Goal: Task Accomplishment & Management: Manage account settings

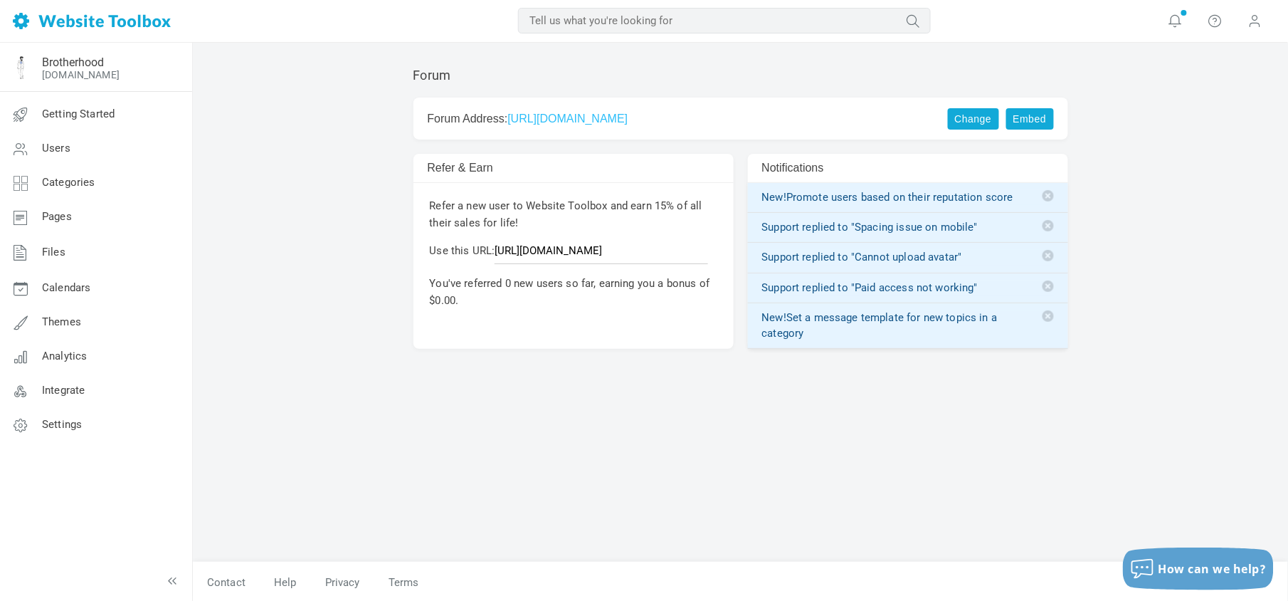
drag, startPoint x: 875, startPoint y: 6, endPoint x: 418, endPoint y: 414, distance: 612.3
click at [418, 414] on div "Forum Change Embed Forum Address: https://forum.speakeasybrandbrotherhood.com C…" at bounding box center [741, 307] width 676 height 508
click at [52, 152] on span "Users" at bounding box center [56, 148] width 28 height 13
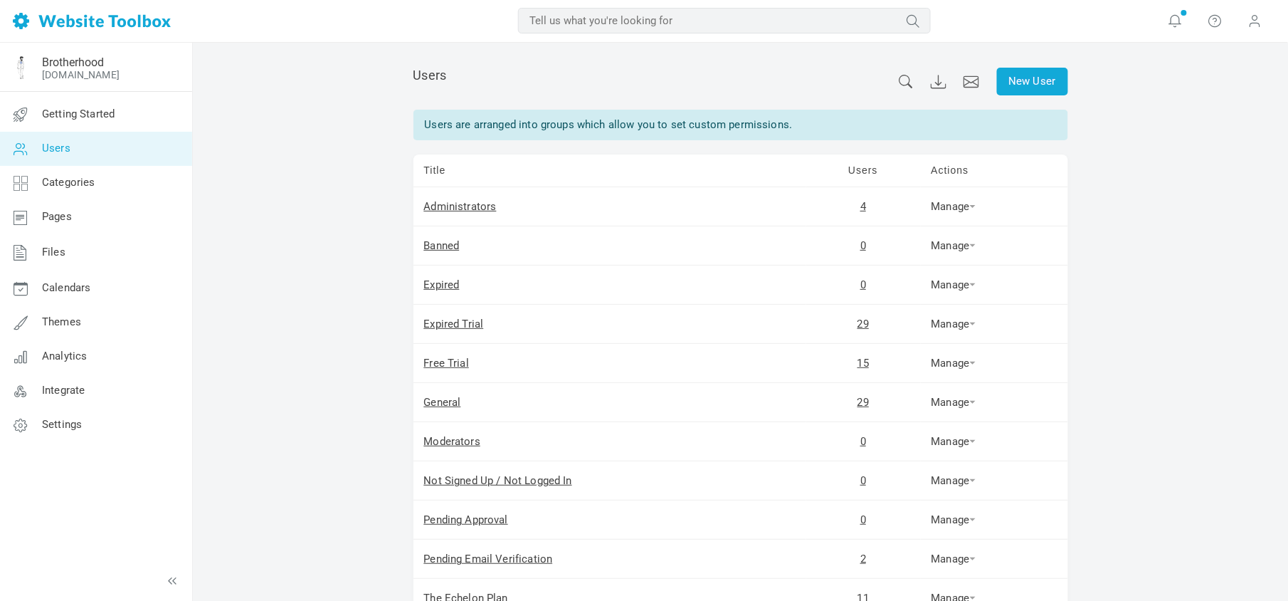
click at [620, 21] on input "text" at bounding box center [724, 21] width 413 height 26
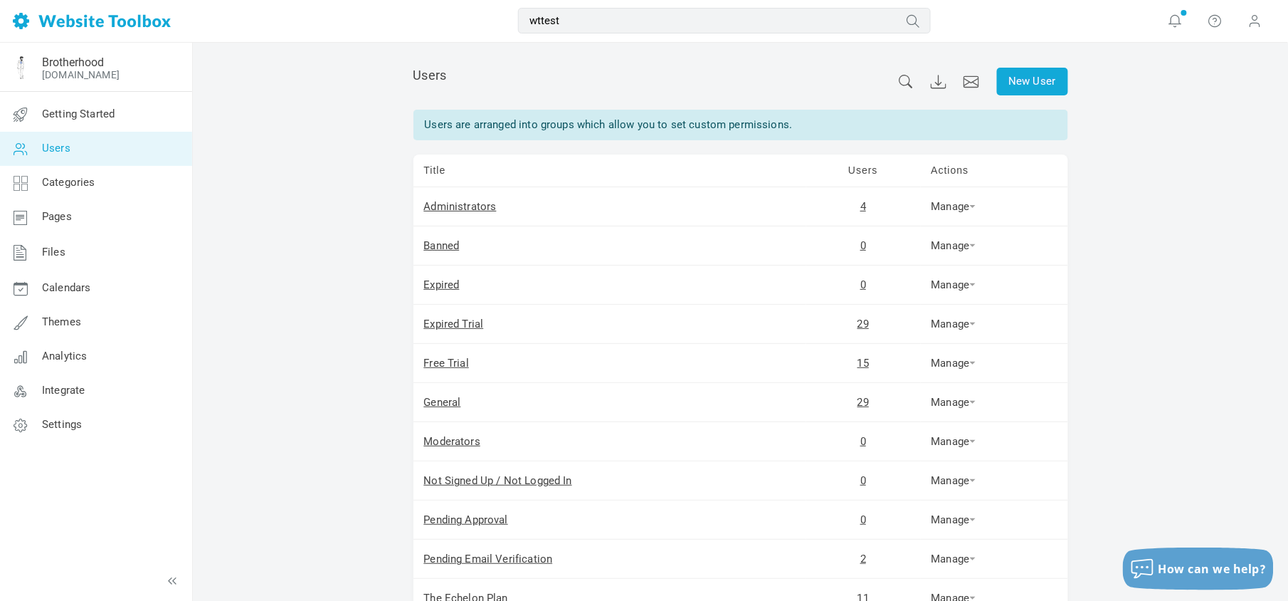
type input "wttest"
click at [931, 11] on button "submit" at bounding box center [931, 11] width 0 height 0
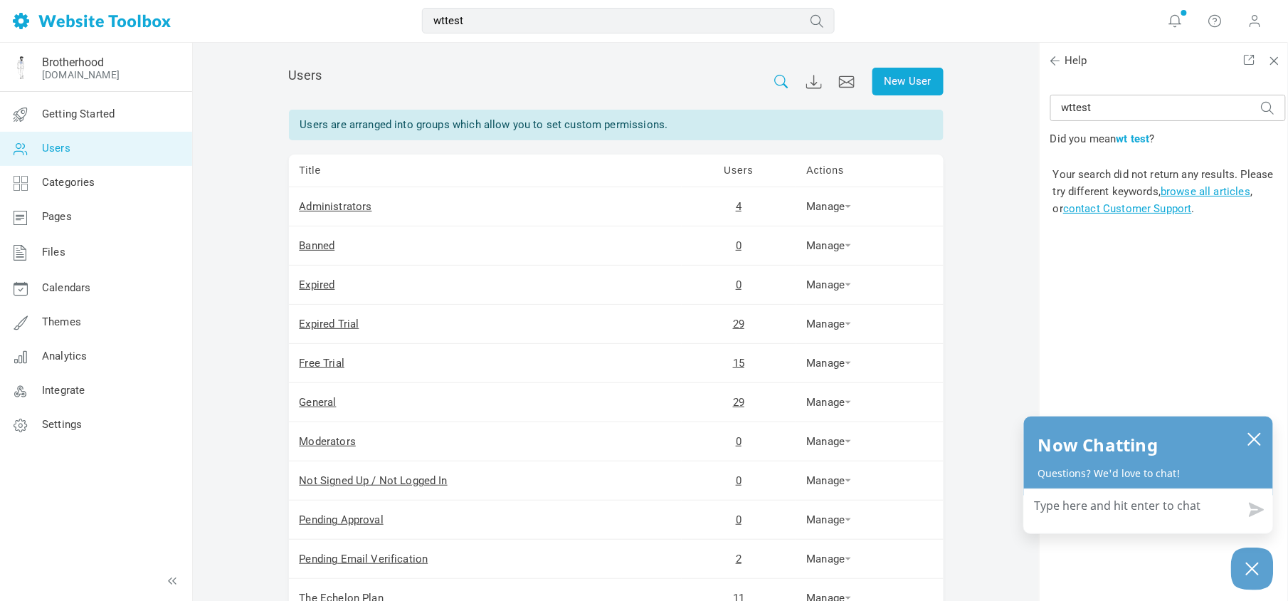
click at [784, 80] on icon at bounding box center [782, 82] width 14 height 14
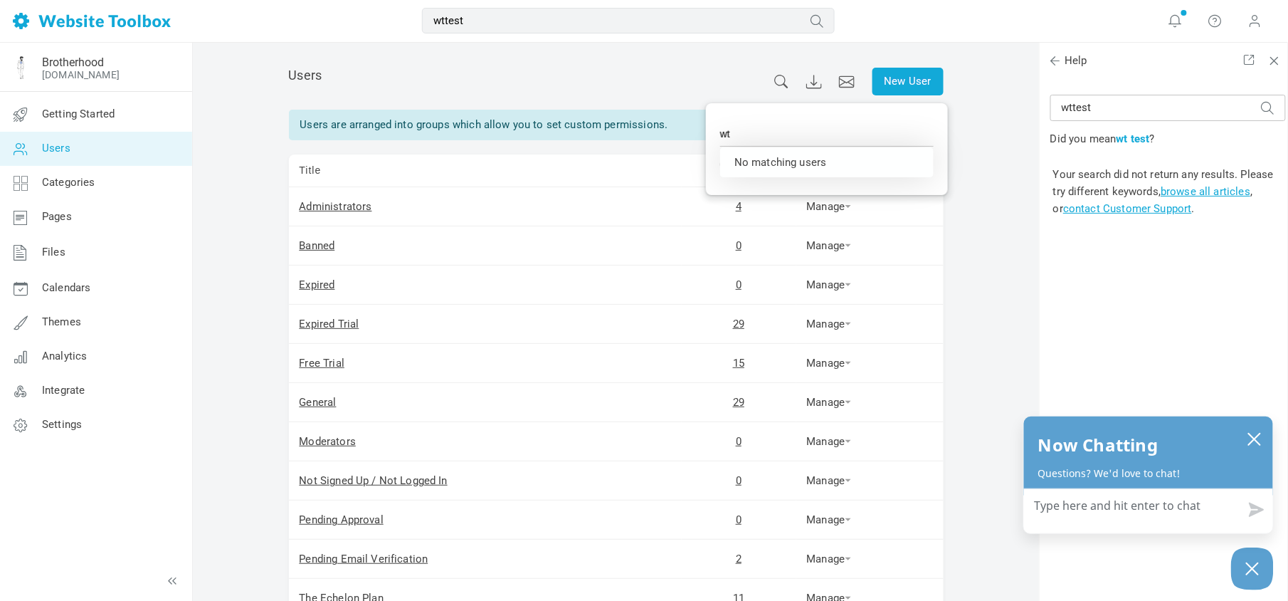
type input "w"
type input "test"
click at [736, 206] on link "4" at bounding box center [739, 206] width 6 height 13
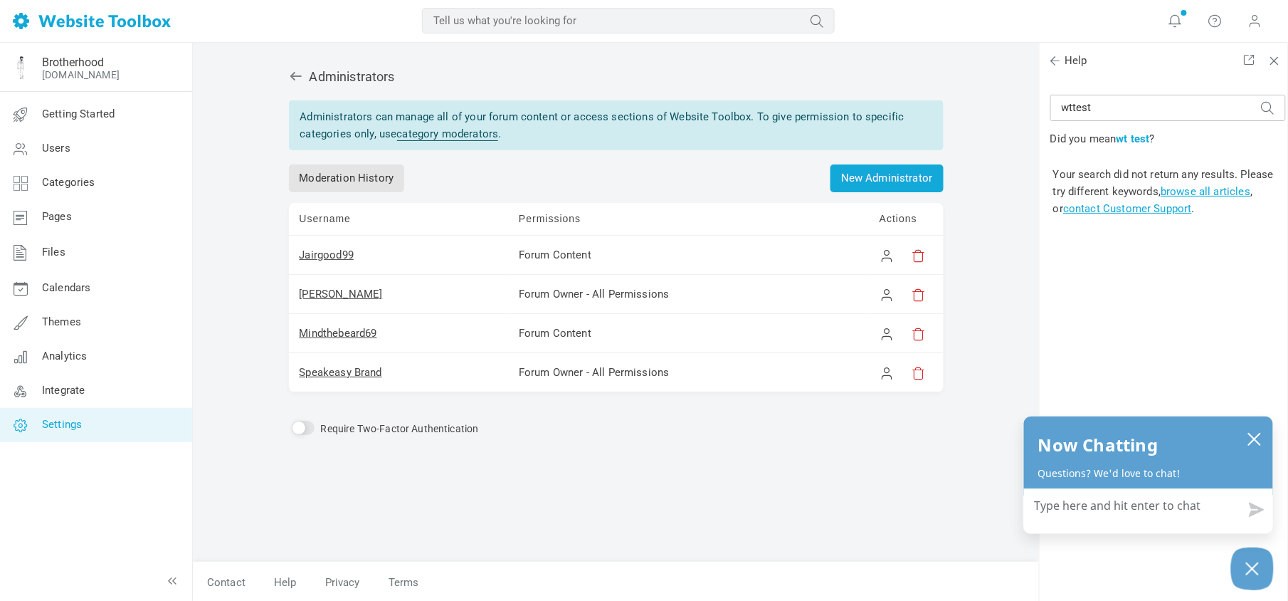
click at [64, 427] on span "Settings" at bounding box center [62, 424] width 40 height 13
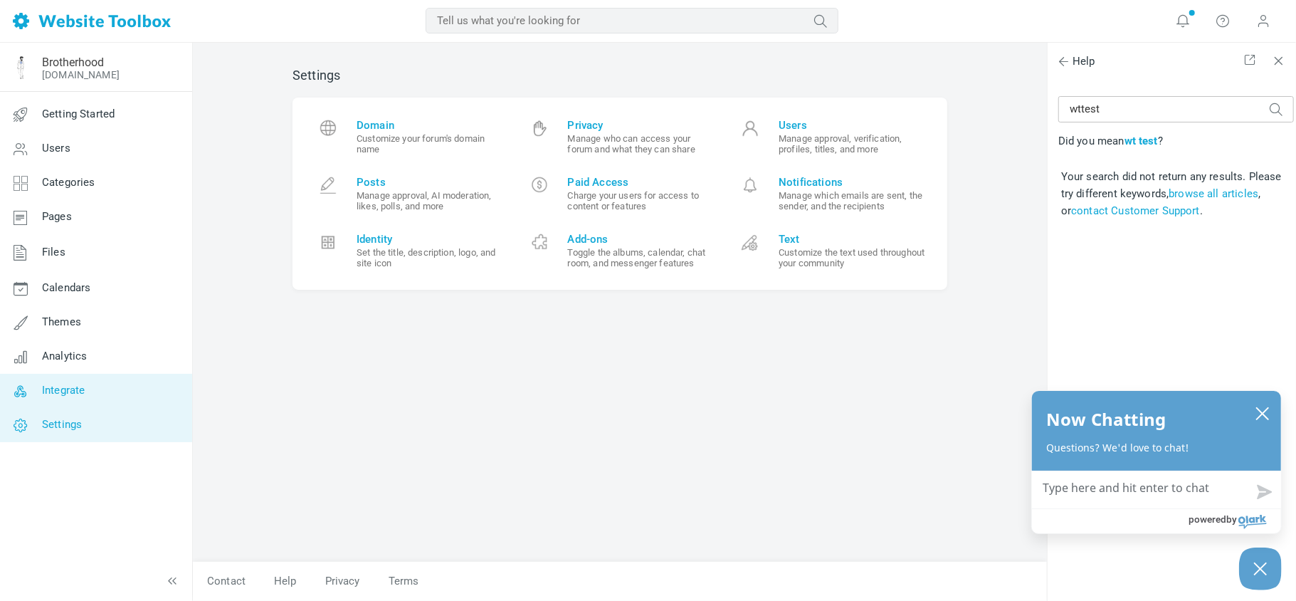
click at [66, 393] on span "Integrate" at bounding box center [63, 389] width 43 height 13
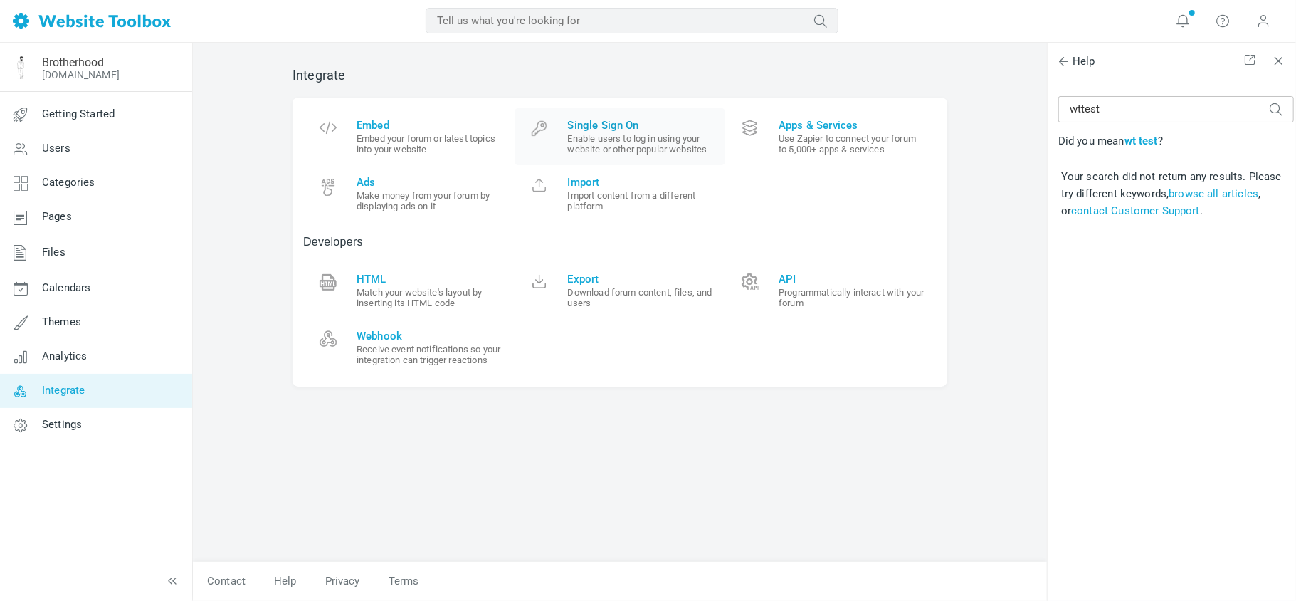
click at [607, 126] on span "Single Sign On" at bounding box center [641, 125] width 147 height 13
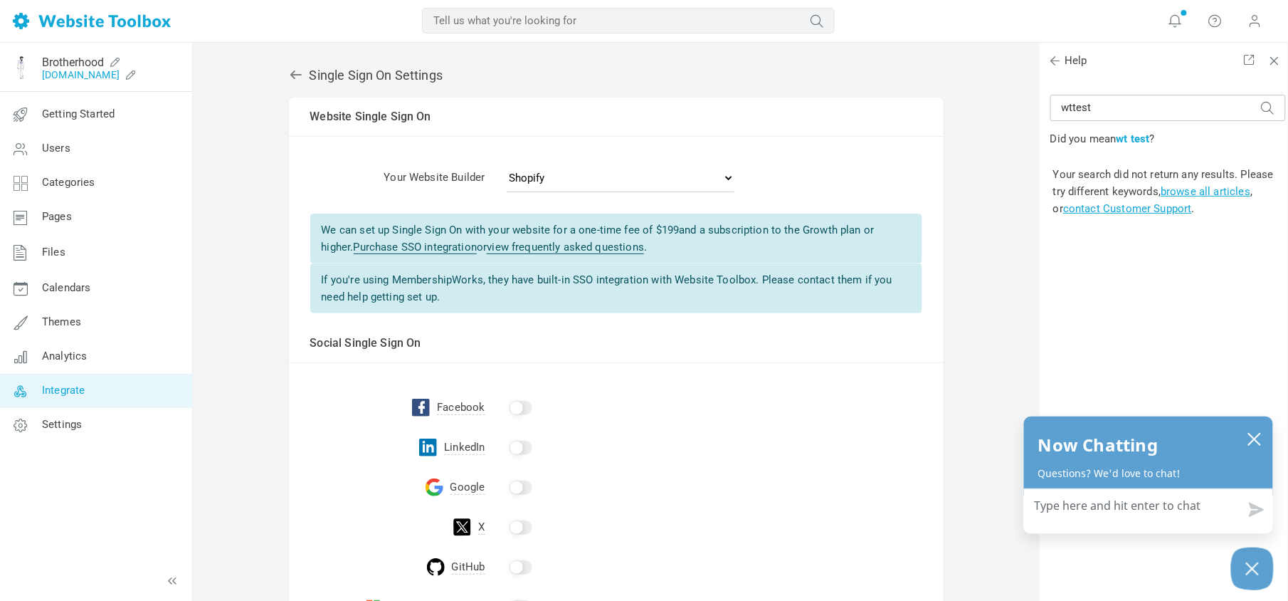
click at [80, 75] on link "[DOMAIN_NAME]" at bounding box center [81, 74] width 78 height 11
click at [67, 146] on span "Users" at bounding box center [56, 148] width 28 height 13
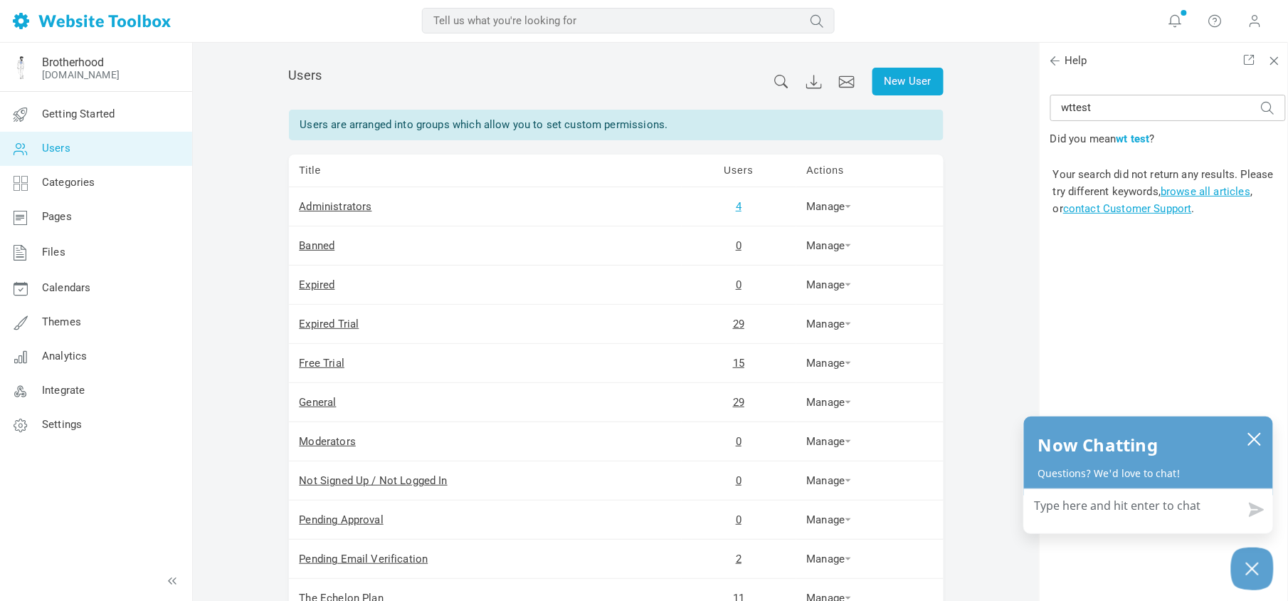
click at [737, 211] on link "4" at bounding box center [739, 206] width 6 height 13
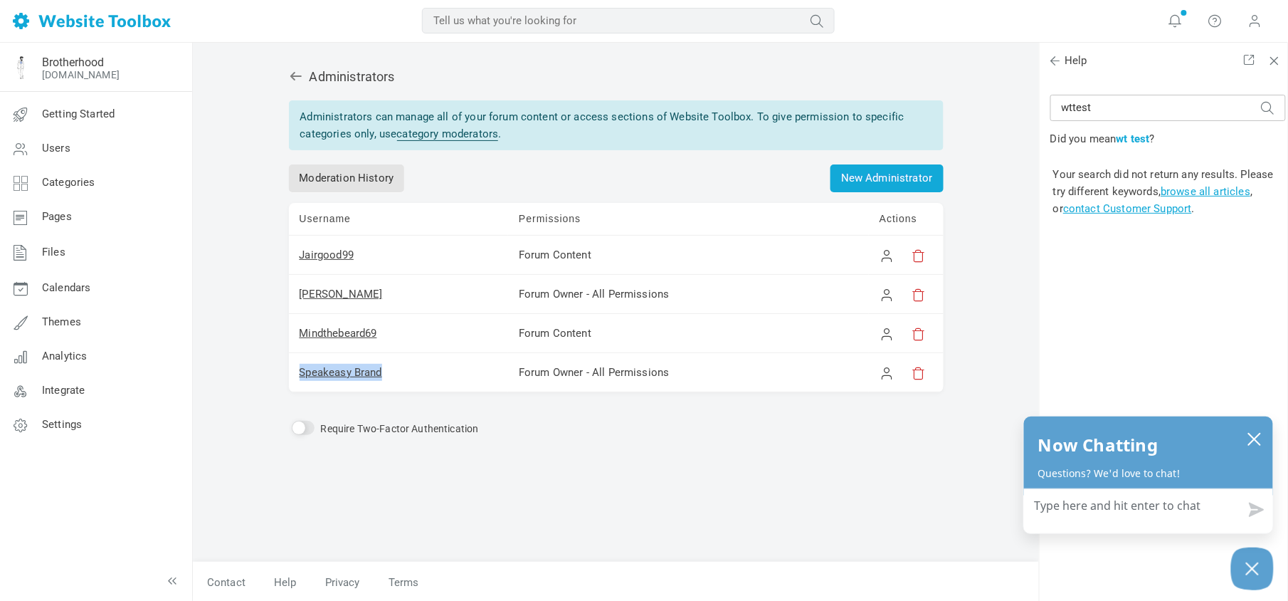
drag, startPoint x: 413, startPoint y: 379, endPoint x: 295, endPoint y: 371, distance: 119.0
click at [295, 371] on td "Speakeasy Brand" at bounding box center [399, 372] width 220 height 39
copy link "Speakeasy Brand"
